Goal: Task Accomplishment & Management: Use online tool/utility

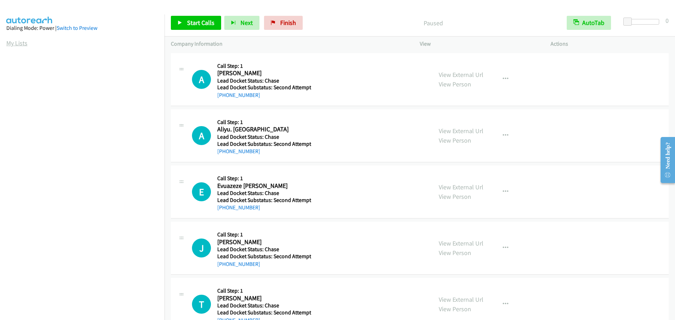
click at [15, 45] on link "My Lists" at bounding box center [16, 43] width 21 height 8
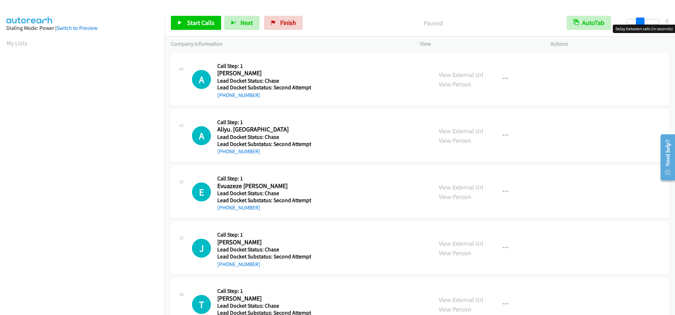
drag, startPoint x: 626, startPoint y: 21, endPoint x: 639, endPoint y: 22, distance: 12.7
click at [639, 22] on span at bounding box center [640, 22] width 8 height 8
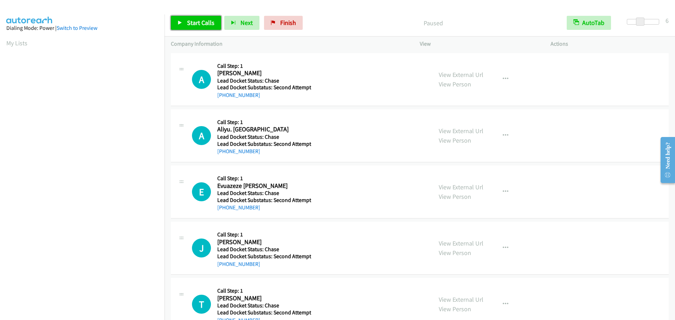
click at [204, 24] on span "Start Calls" at bounding box center [200, 23] width 27 height 8
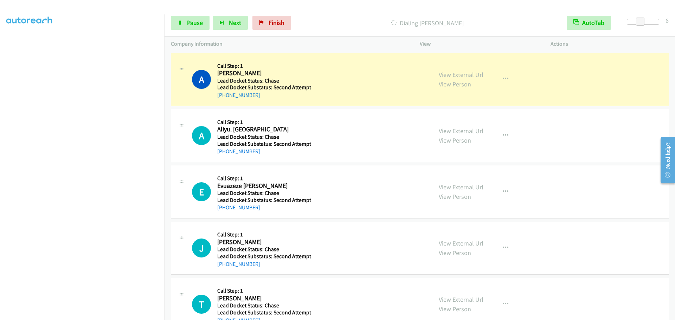
scroll to position [74, 0]
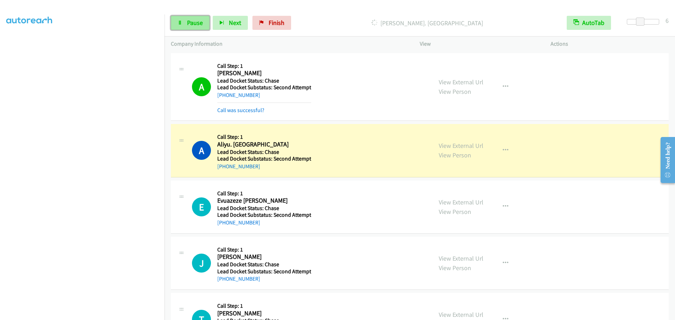
click at [200, 21] on span "Pause" at bounding box center [195, 23] width 16 height 8
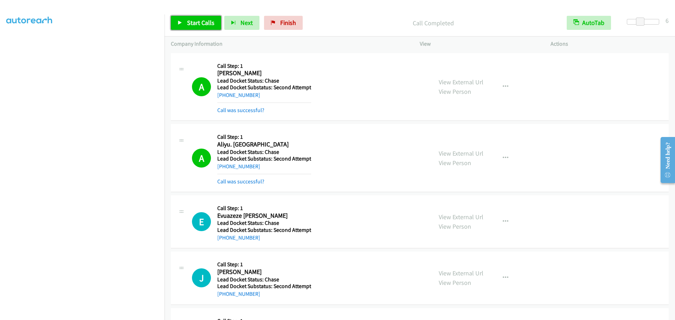
click at [210, 21] on span "Start Calls" at bounding box center [200, 23] width 27 height 8
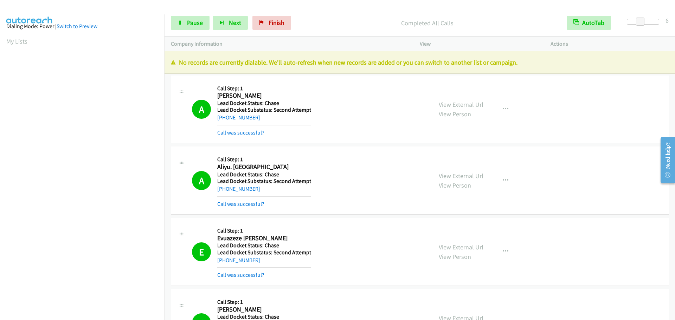
scroll to position [0, 0]
click at [21, 42] on link "My Lists" at bounding box center [16, 43] width 21 height 8
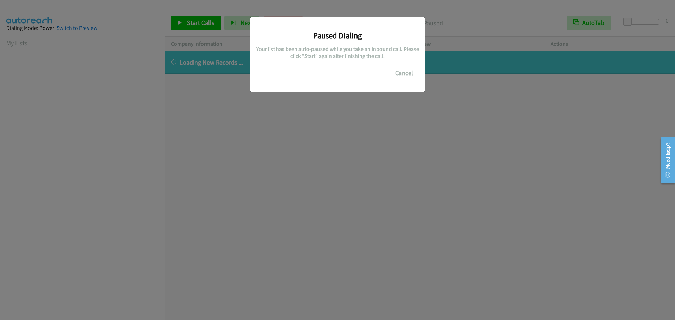
scroll to position [74, 0]
click at [402, 75] on button "Cancel" at bounding box center [403, 73] width 31 height 14
click at [398, 75] on button "Cancel" at bounding box center [403, 73] width 31 height 14
